Goal: Task Accomplishment & Management: Complete application form

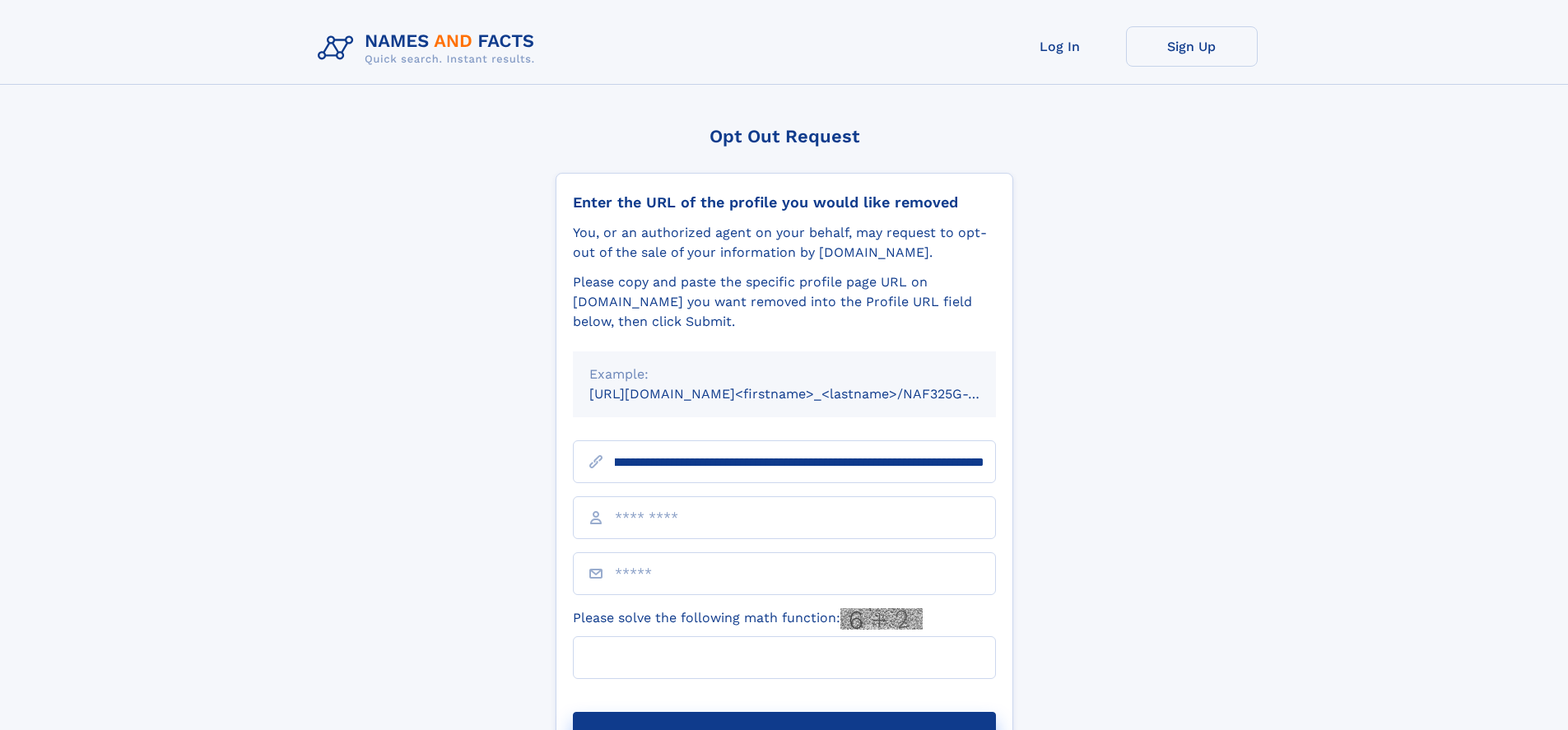
scroll to position [0, 176]
type input "**********"
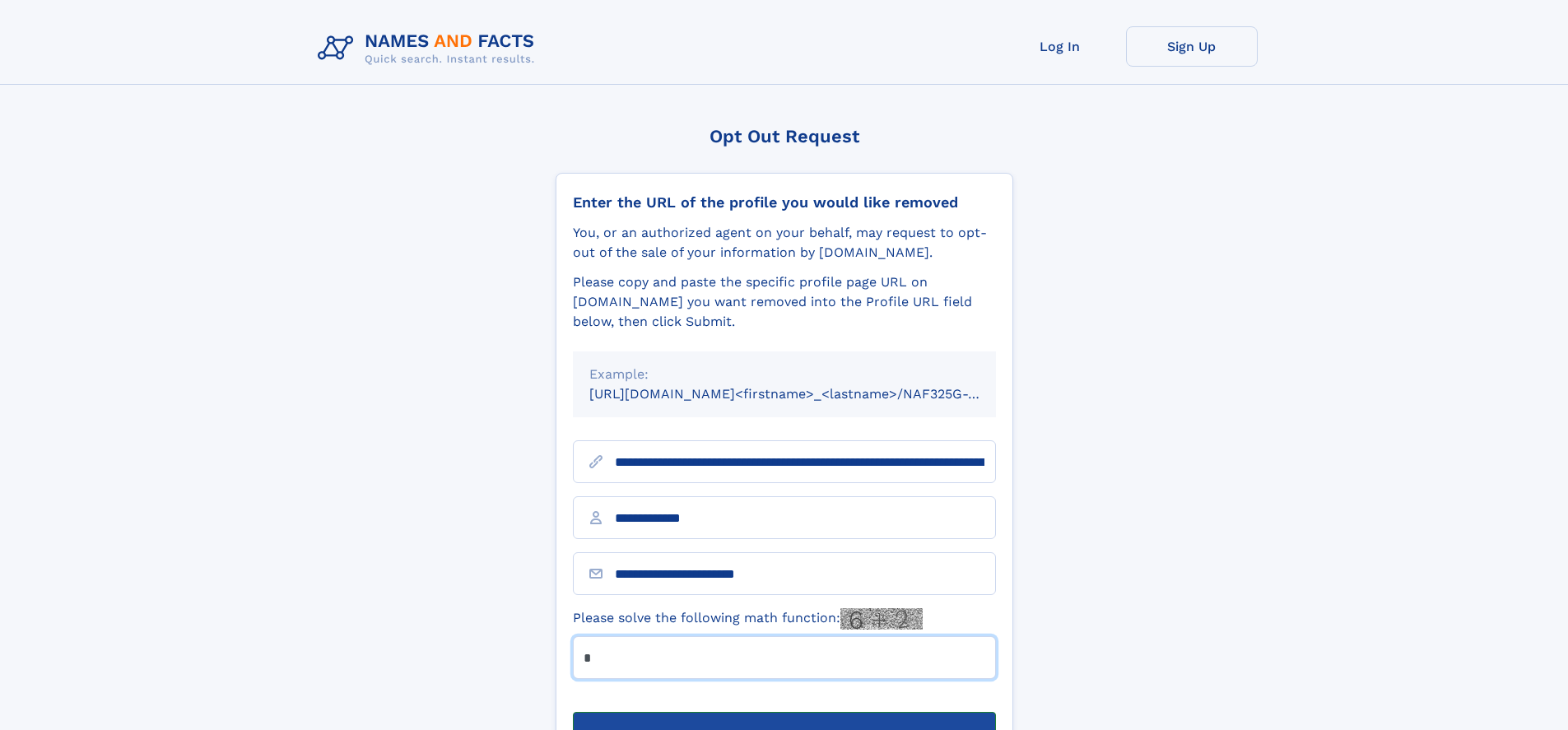
type input "*"
click at [783, 712] on button "Submit Opt Out Request" at bounding box center [784, 738] width 423 height 53
